Goal: Complete application form

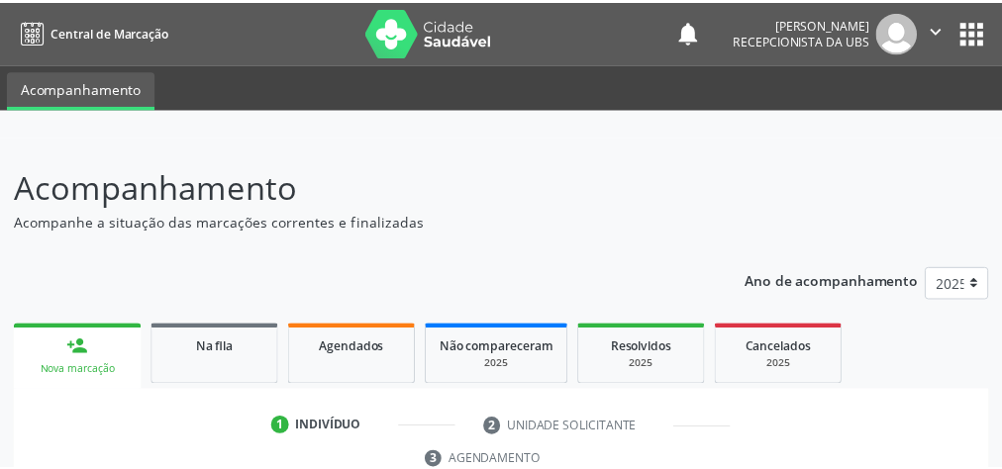
scroll to position [360, 0]
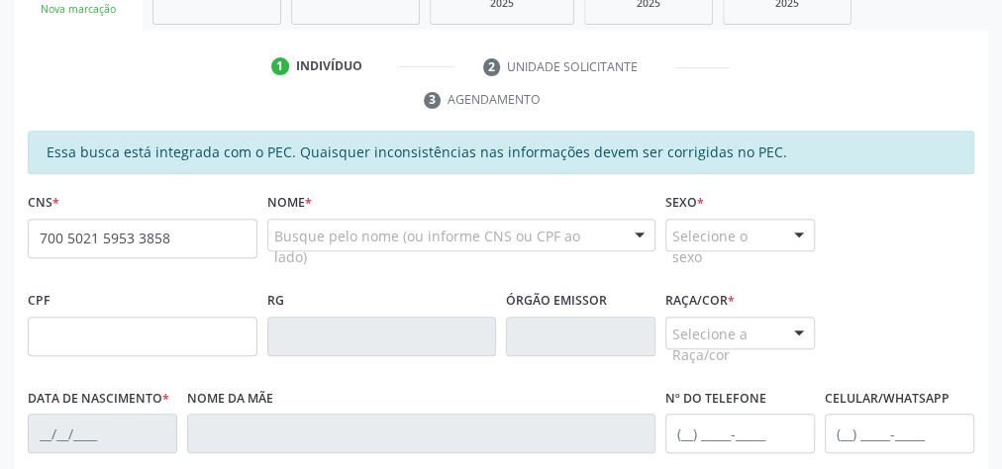
type input "700 5021 5953 3858"
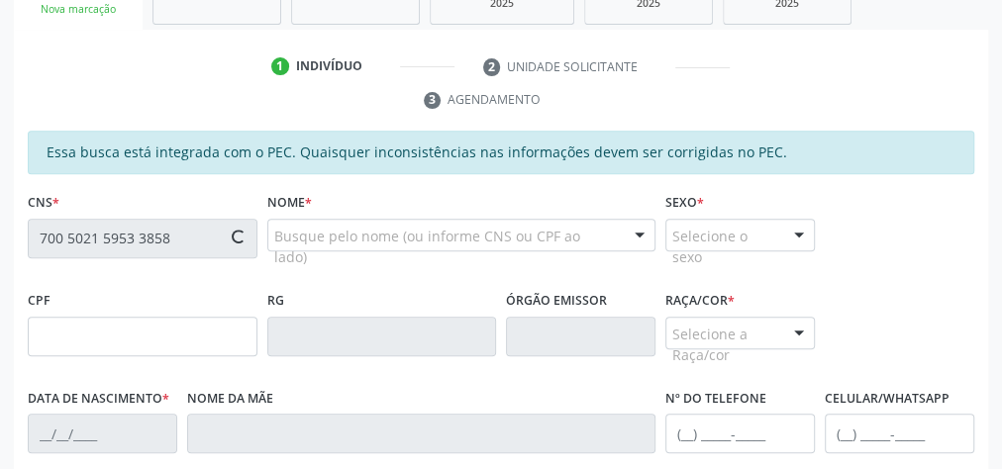
type input "066.362.284-07"
type input "[DATE]"
type input "[PERSON_NAME] da Conceicao"
type input "[PHONE_NUMBER]"
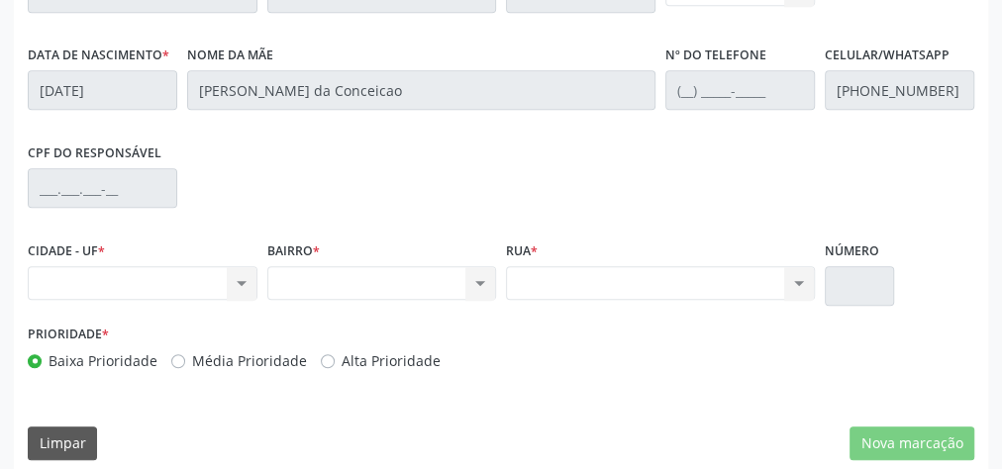
scroll to position [717, 0]
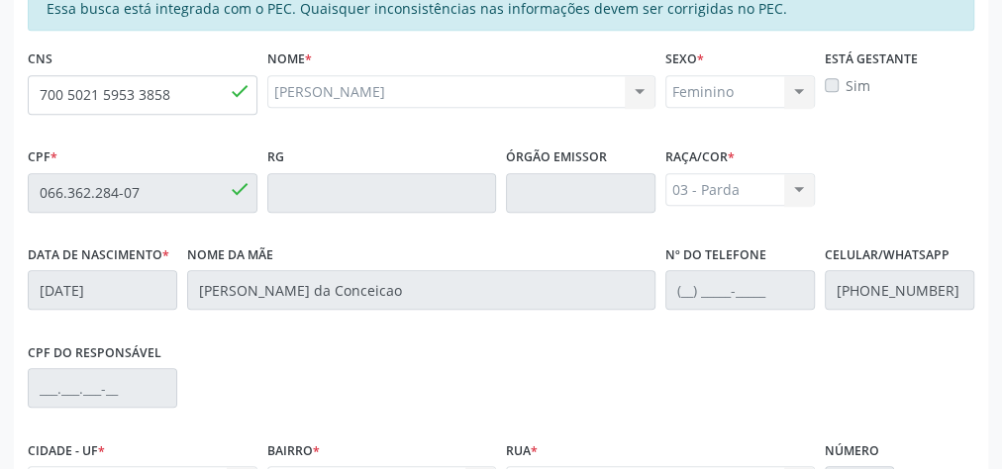
click at [425, 294] on div "Nome da mãe [PERSON_NAME]" at bounding box center [421, 289] width 478 height 98
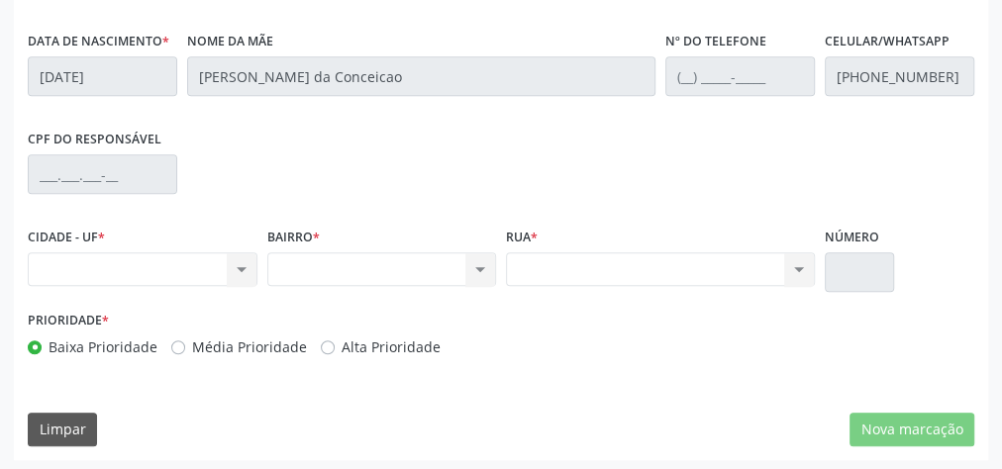
click at [241, 268] on div "Nenhum resultado encontrado para: " " Não há nenhuma opção para ser exibida." at bounding box center [143, 269] width 230 height 34
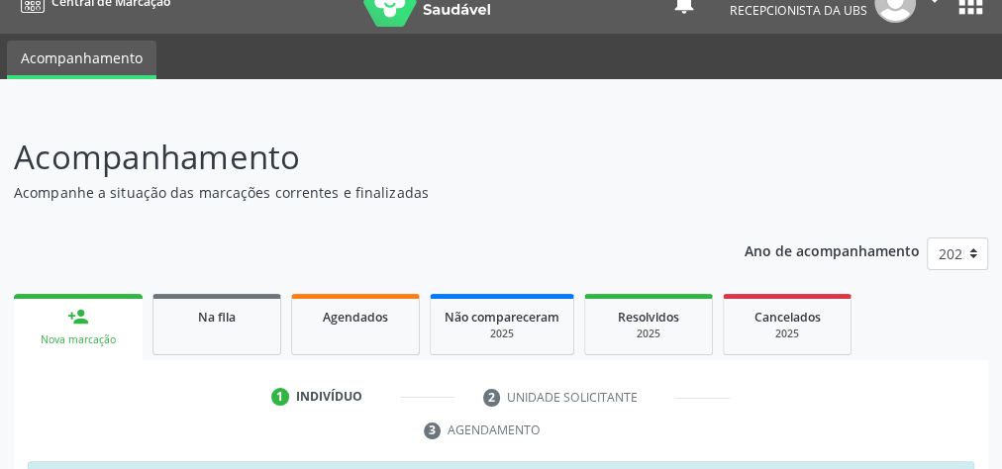
scroll to position [5, 0]
